Goal: Find specific page/section: Find specific page/section

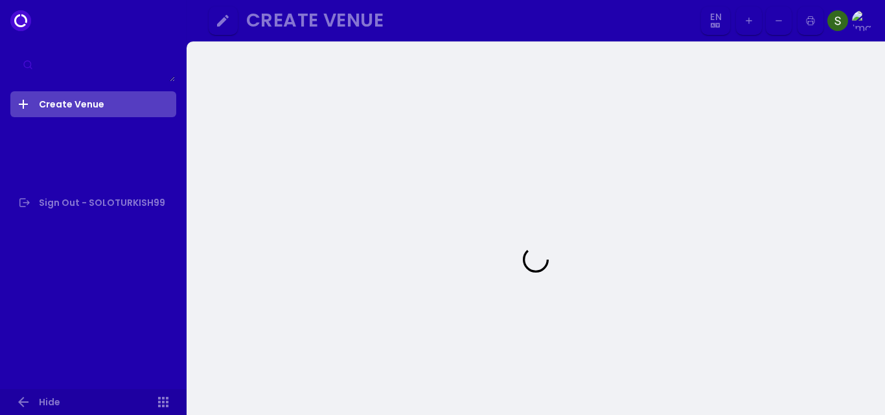
select select "en"
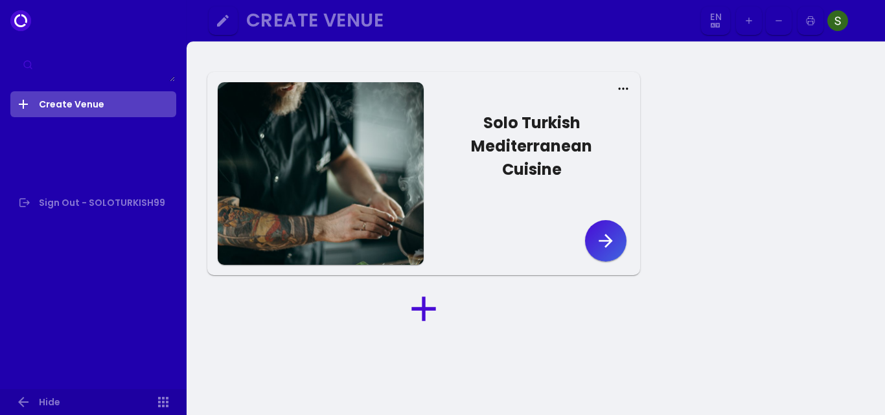
click at [603, 231] on icon "button" at bounding box center [605, 241] width 21 height 21
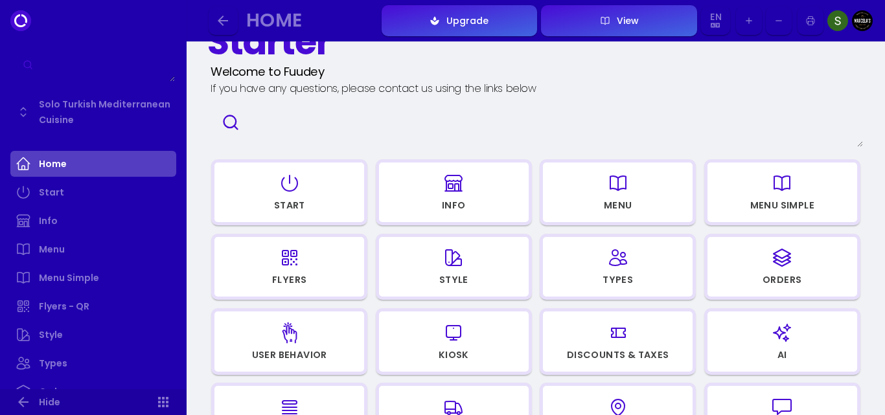
scroll to position [86, 0]
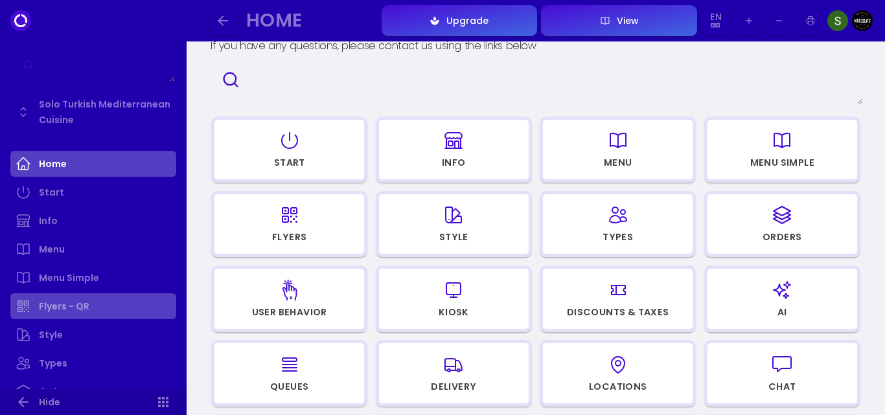
click at [77, 305] on link "Flyers - QR" at bounding box center [93, 306] width 166 height 26
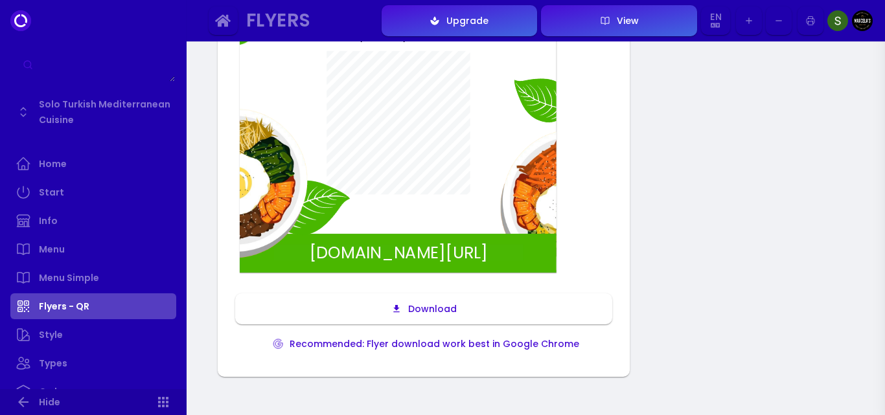
scroll to position [238, 0]
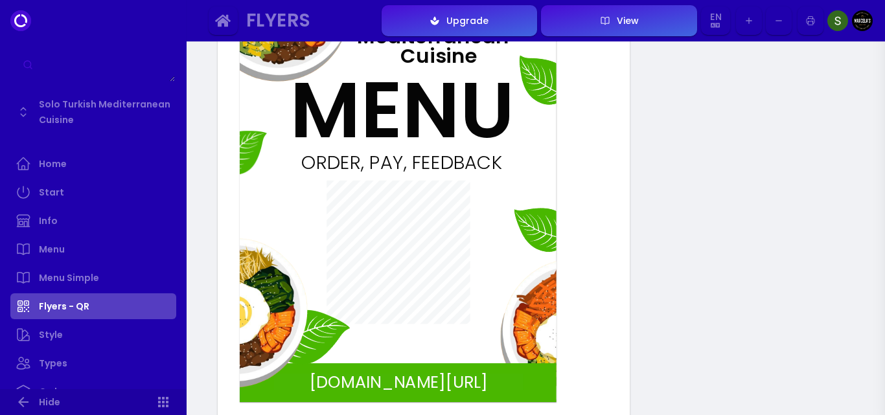
click at [624, 22] on div "View" at bounding box center [624, 20] width 28 height 9
